Goal: Use online tool/utility: Utilize a website feature to perform a specific function

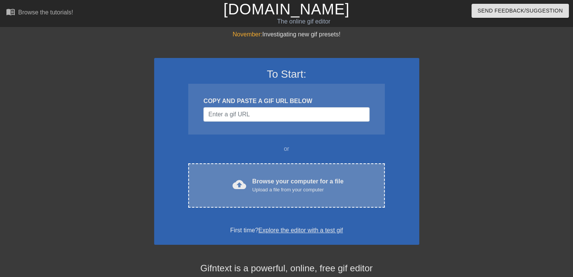
click at [256, 186] on div "Upload a file from your computer" at bounding box center [297, 190] width 91 height 8
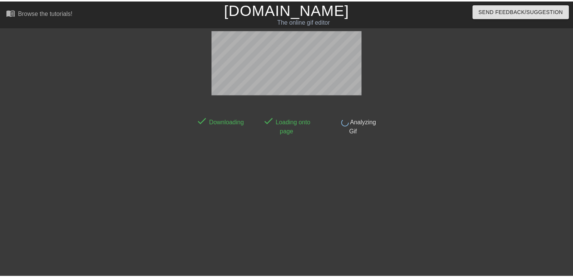
scroll to position [18, 0]
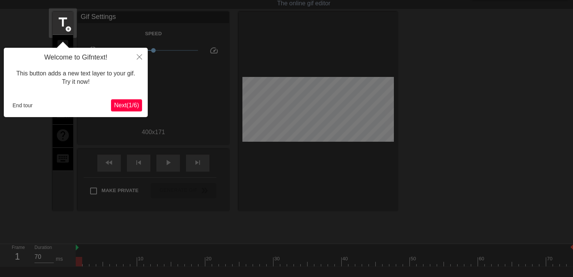
click at [129, 106] on span "Next ( 1 / 6 )" at bounding box center [126, 105] width 25 height 6
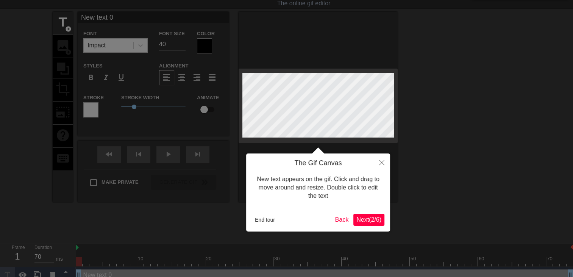
scroll to position [0, 0]
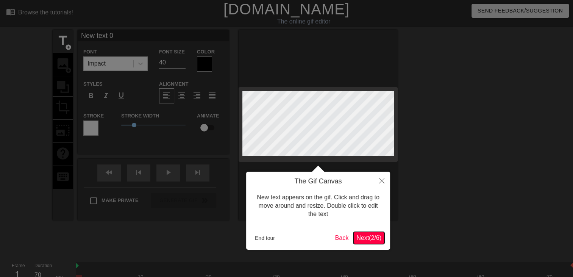
click at [369, 238] on span "Next ( 2 / 6 )" at bounding box center [368, 237] width 25 height 6
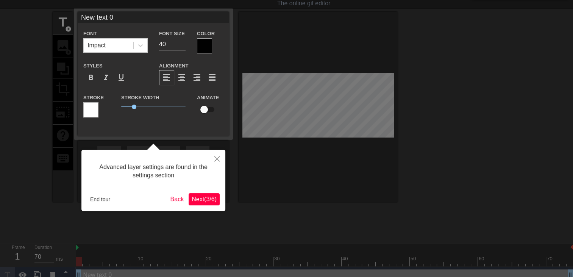
click at [207, 198] on span "Next ( 3 / 6 )" at bounding box center [204, 199] width 25 height 6
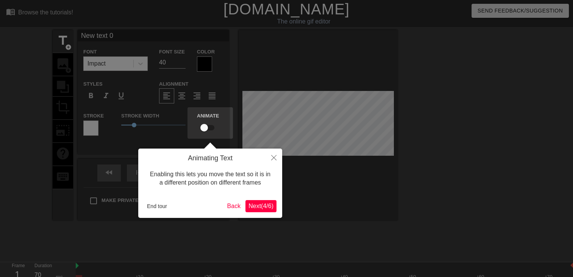
click at [250, 204] on span "Next ( 4 / 6 )" at bounding box center [260, 205] width 25 height 6
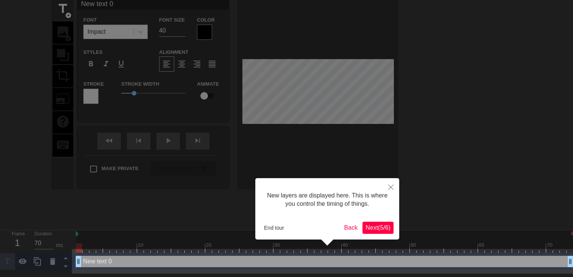
click at [374, 227] on span "Next ( 5 / 6 )" at bounding box center [377, 227] width 25 height 6
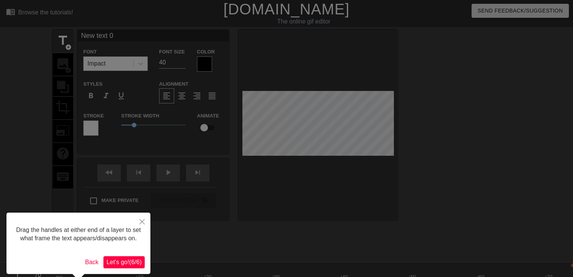
click at [131, 257] on button "Let's go! ( 6 / 6 )" at bounding box center [123, 262] width 41 height 12
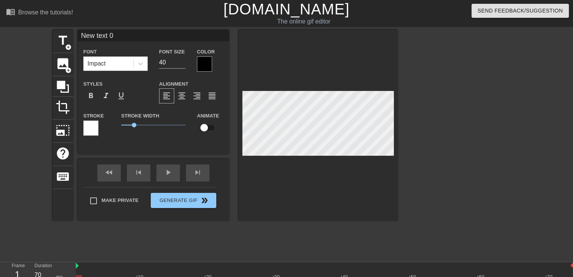
click at [117, 39] on input "New text 0" at bounding box center [153, 35] width 151 height 11
type input "[PERSON_NAME]"
click at [201, 59] on div at bounding box center [204, 63] width 15 height 15
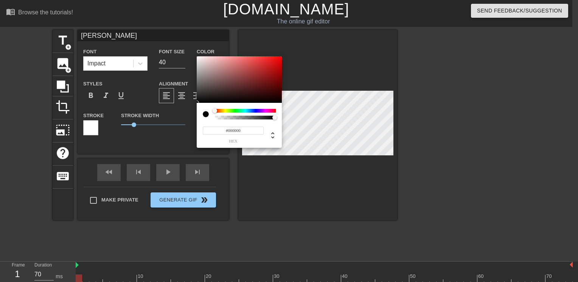
type input "0"
type input "1"
drag, startPoint x: 276, startPoint y: 117, endPoint x: 288, endPoint y: 119, distance: 13.0
click at [288, 119] on div "0 r 0 g 0 b 1 a" at bounding box center [289, 141] width 578 height 282
type input "102"
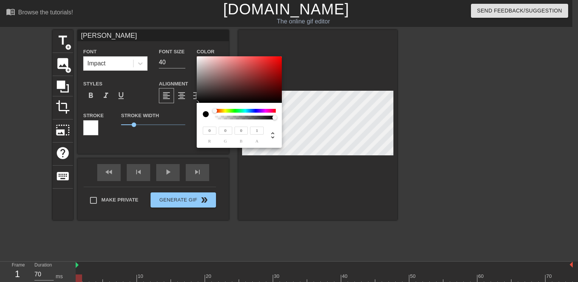
type input "81"
type input "108"
type input "89"
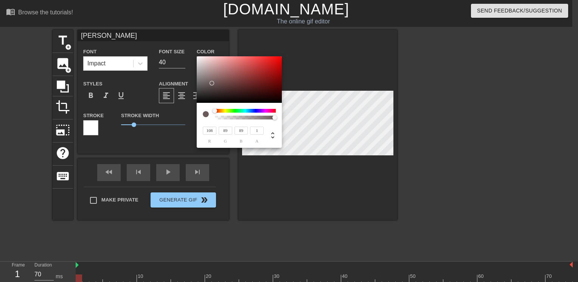
type input "255"
type input "236"
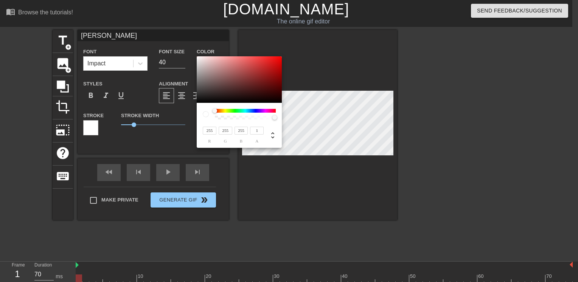
type input "236"
type input "215"
type input "208"
type input "206"
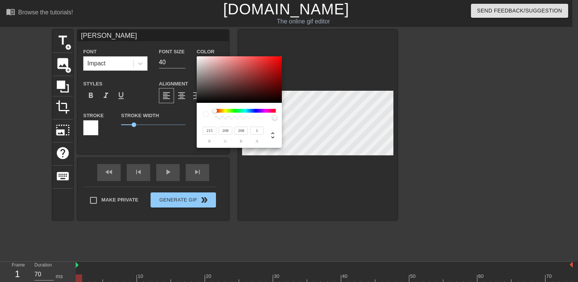
type input "206"
type input "208"
type input "219"
type input "212"
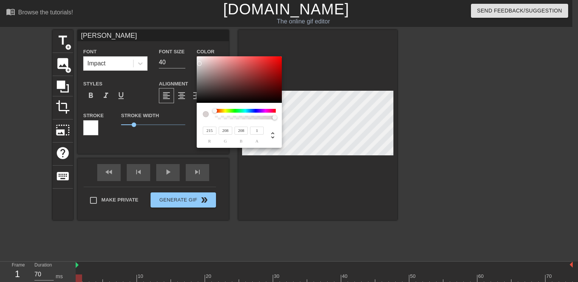
type input "212"
type input "221"
type input "216"
type input "223"
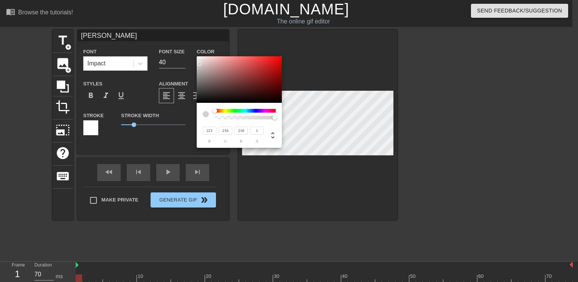
type input "219"
type input "230"
type input "225"
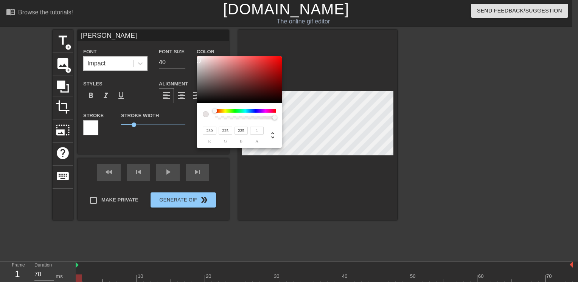
type input "255"
type input "254"
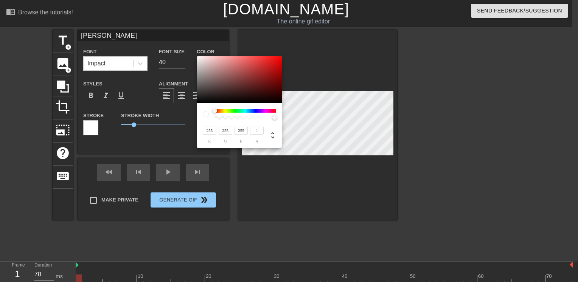
type input "254"
type input "252"
type input "249"
type input "248"
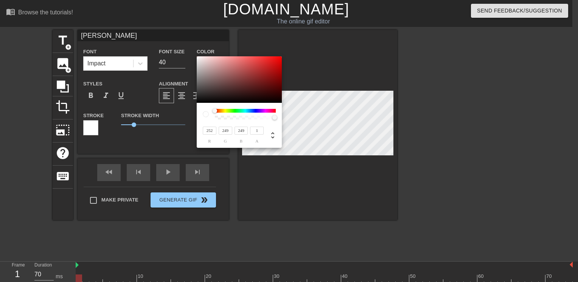
type input "248"
type input "242"
type input "250"
type input "240"
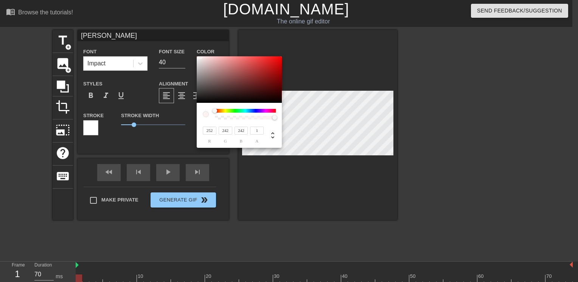
type input "240"
type input "246"
type input "237"
type input "244"
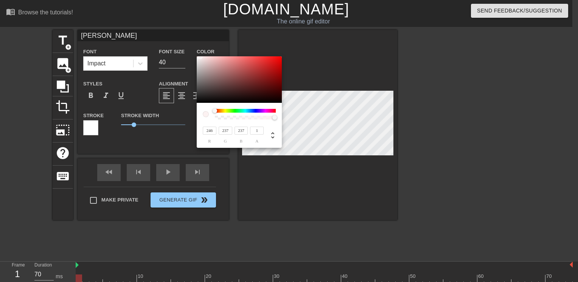
type input "239"
type input "27"
type input "244"
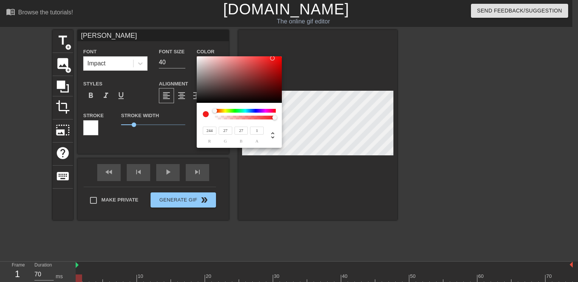
type input "244"
type input "246"
type input "252"
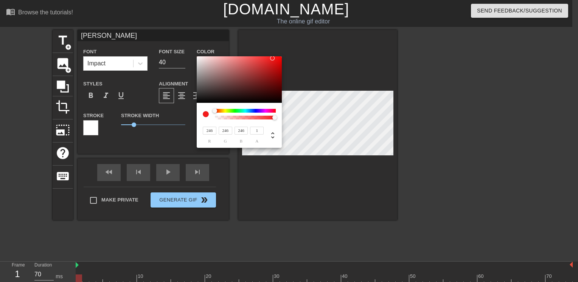
type input "252"
type input "255"
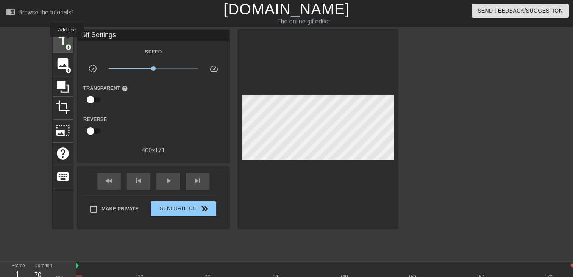
click at [67, 42] on span "title" at bounding box center [63, 40] width 14 height 14
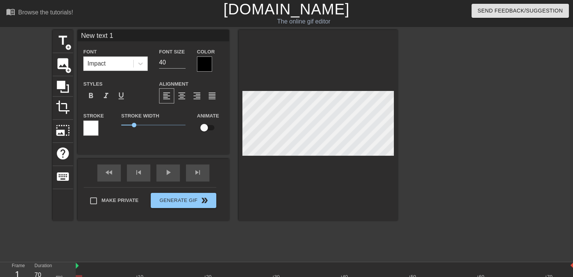
scroll to position [1, 2]
type input "G"
type textarea "G"
type input "Gr"
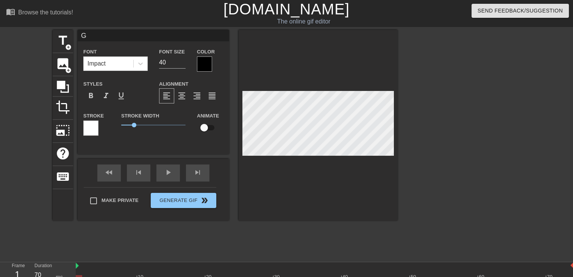
type textarea "Gr"
type input "Gre"
type textarea "Gre"
type input "Gr"
type textarea "Gr"
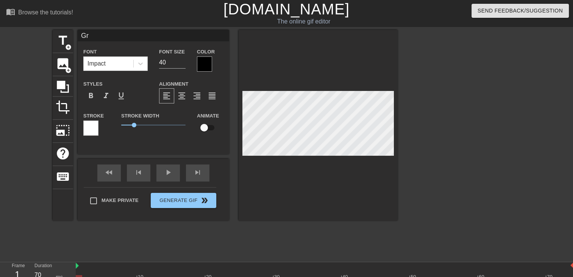
type input "G"
type textarea "G"
type input "GR"
type textarea "GR"
type input "GRE"
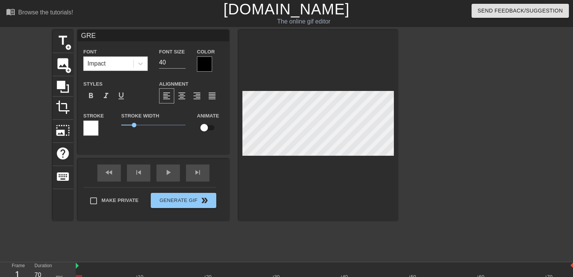
type textarea "GRE"
type input "[PERSON_NAME]"
type textarea "[PERSON_NAME]"
click at [91, 133] on div at bounding box center [90, 127] width 15 height 15
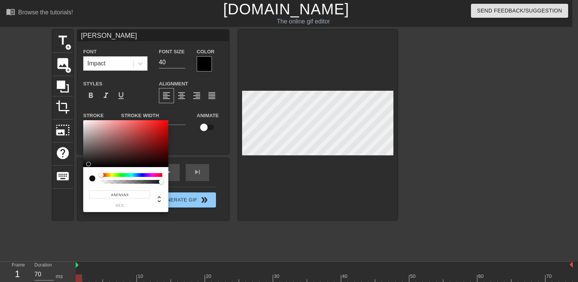
type input "#000000"
drag, startPoint x: 95, startPoint y: 159, endPoint x: 77, endPoint y: 171, distance: 22.2
click at [77, 171] on div "#000000 hex" at bounding box center [289, 141] width 578 height 282
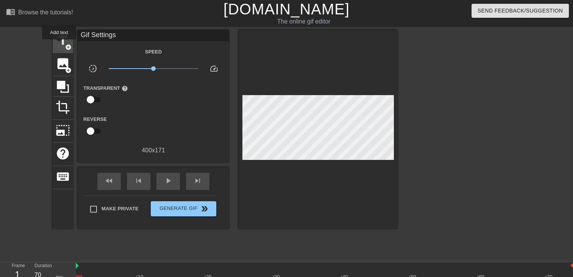
click at [59, 45] on span "title" at bounding box center [63, 40] width 14 height 14
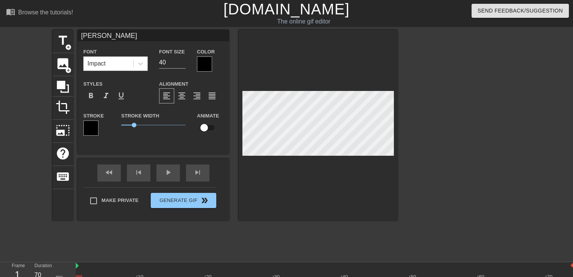
click at [204, 62] on div at bounding box center [204, 63] width 15 height 15
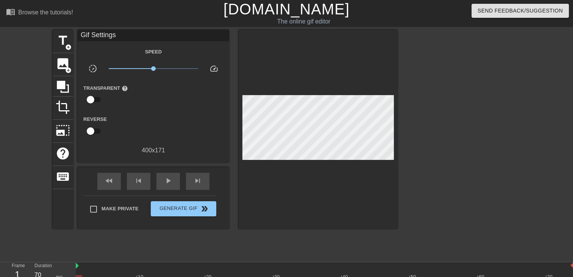
drag, startPoint x: 195, startPoint y: 90, endPoint x: 190, endPoint y: 61, distance: 30.0
click at [63, 42] on span "title" at bounding box center [63, 40] width 14 height 14
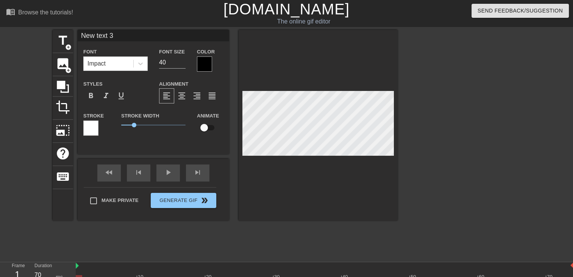
click at [200, 66] on div at bounding box center [204, 63] width 15 height 15
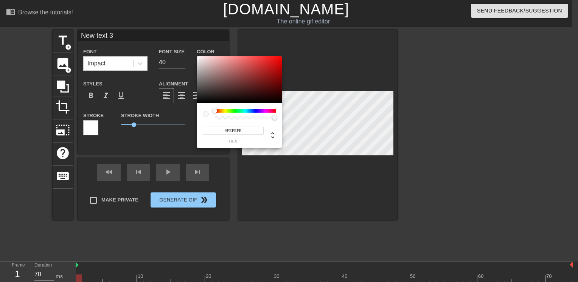
type input "#FFFFFF"
drag, startPoint x: 202, startPoint y: 95, endPoint x: 189, endPoint y: 49, distance: 48.4
click at [189, 49] on div "#FFFFFF hex" at bounding box center [289, 141] width 578 height 282
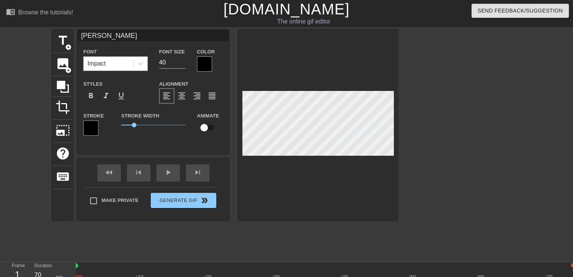
click at [204, 61] on div at bounding box center [204, 63] width 15 height 15
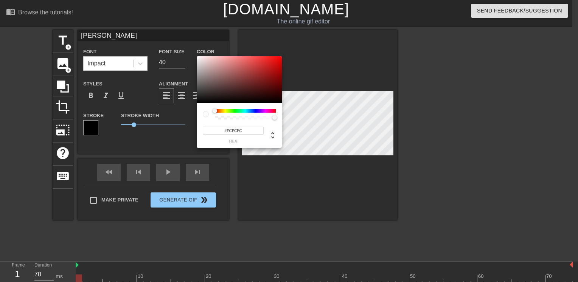
type input "#FFFFFF"
drag, startPoint x: 200, startPoint y: 58, endPoint x: 186, endPoint y: 52, distance: 14.9
click at [186, 52] on div "#FFFFFF hex" at bounding box center [289, 141] width 578 height 282
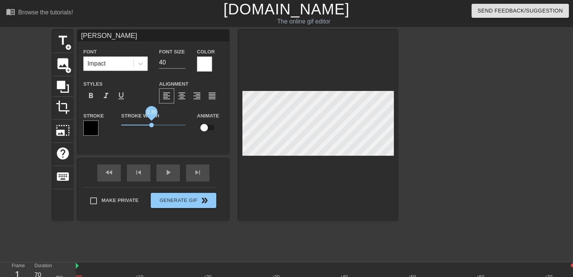
drag, startPoint x: 135, startPoint y: 125, endPoint x: 151, endPoint y: 126, distance: 16.7
click at [151, 126] on span "2.35" at bounding box center [151, 125] width 5 height 5
click at [321, 176] on div at bounding box center [317, 125] width 159 height 190
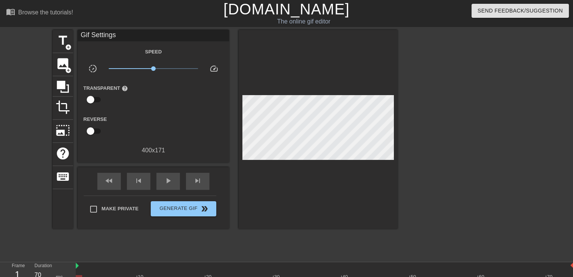
click at [319, 183] on div at bounding box center [317, 129] width 159 height 199
click at [65, 45] on span "add_circle" at bounding box center [68, 47] width 6 height 6
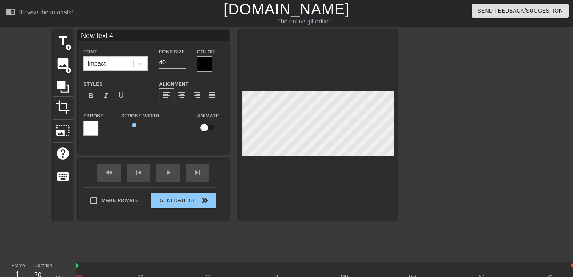
click at [94, 123] on div at bounding box center [90, 127] width 15 height 15
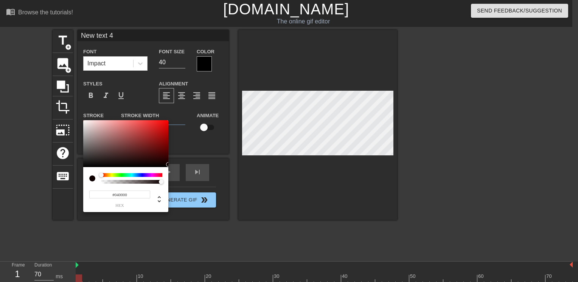
type input "#000000"
drag, startPoint x: 167, startPoint y: 160, endPoint x: 173, endPoint y: 176, distance: 17.7
click at [169, 176] on div "#000000 hex" at bounding box center [289, 141] width 578 height 282
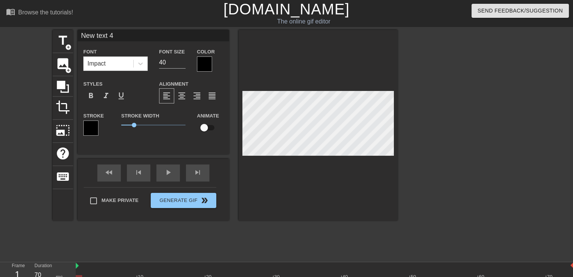
scroll to position [1, 1]
type input "X"
type textarea "X"
type input "XX"
type textarea "XX"
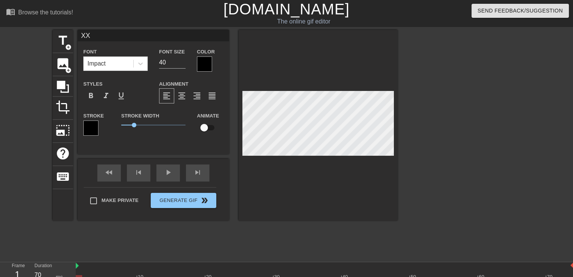
type input "X"
type textarea "X"
type input "|"
type textarea "|"
type input "||"
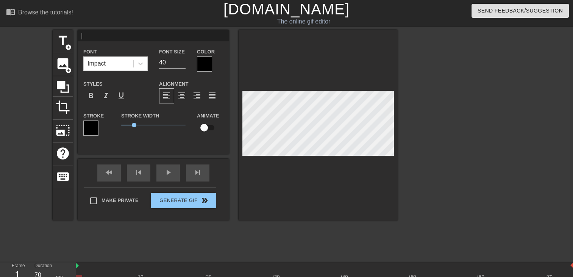
type textarea "||"
type input "|||"
type textarea "|||"
drag, startPoint x: 133, startPoint y: 122, endPoint x: 212, endPoint y: 126, distance: 79.2
click at [212, 126] on div "Stroke Stroke Width 5 Animate" at bounding box center [153, 126] width 151 height 31
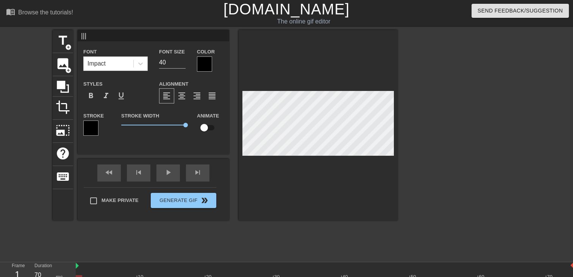
click at [274, 166] on div at bounding box center [317, 125] width 159 height 190
click at [268, 156] on div at bounding box center [317, 125] width 159 height 190
click at [92, 93] on span "format_bold" at bounding box center [90, 95] width 9 height 9
click at [279, 176] on div at bounding box center [317, 125] width 159 height 190
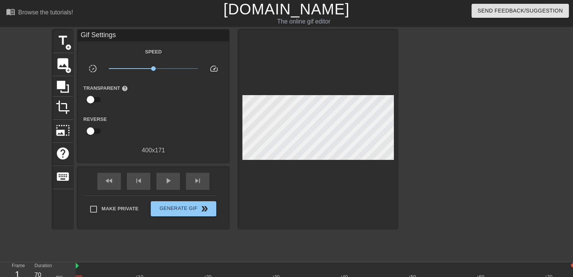
click at [292, 168] on div at bounding box center [317, 129] width 159 height 199
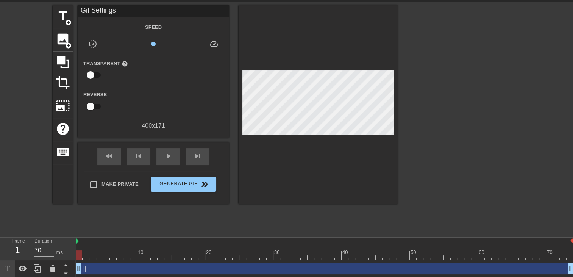
scroll to position [43, 0]
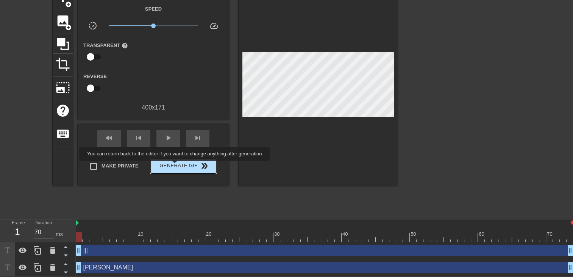
click at [175, 166] on span "Generate Gif double_arrow" at bounding box center [183, 165] width 59 height 9
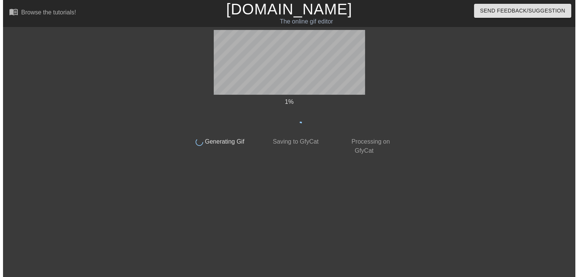
scroll to position [0, 0]
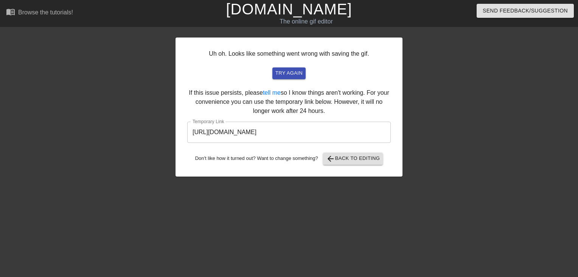
click at [301, 132] on input "[URL][DOMAIN_NAME]" at bounding box center [289, 131] width 204 height 21
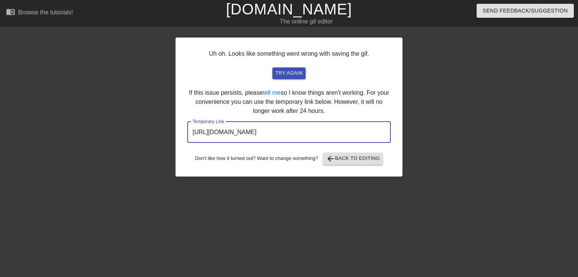
click at [301, 132] on input "[URL][DOMAIN_NAME]" at bounding box center [289, 131] width 204 height 21
drag, startPoint x: 301, startPoint y: 132, endPoint x: 288, endPoint y: 135, distance: 13.1
click at [288, 135] on input "[URL][DOMAIN_NAME]" at bounding box center [289, 131] width 204 height 21
